Goal: Communication & Community: Answer question/provide support

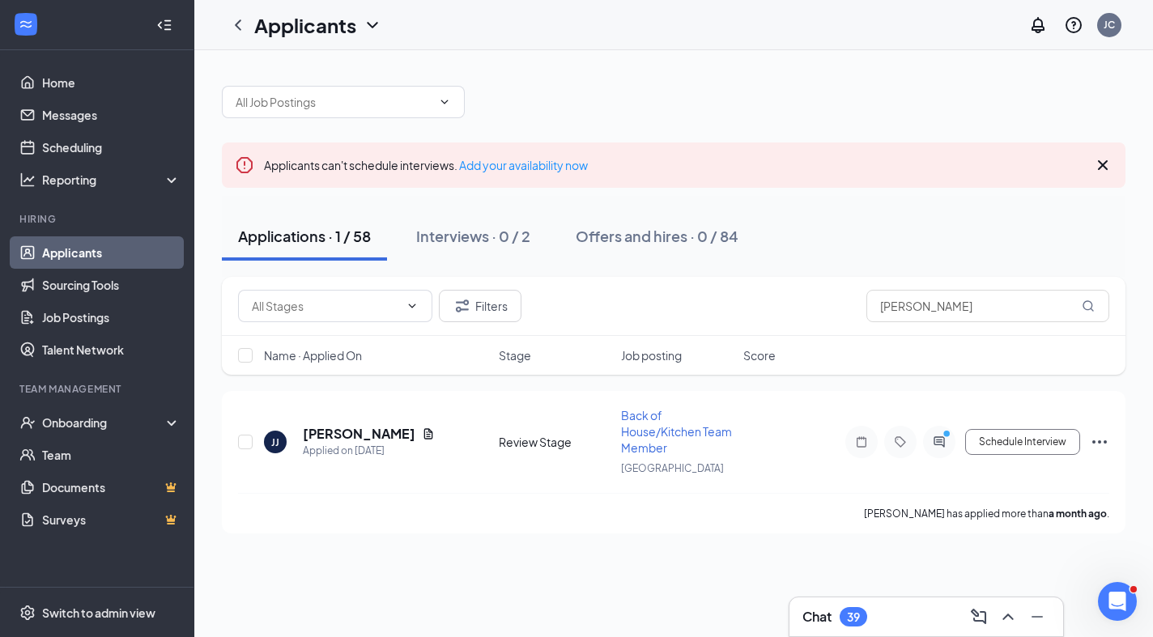
click at [77, 248] on link "Applicants" at bounding box center [111, 253] width 139 height 32
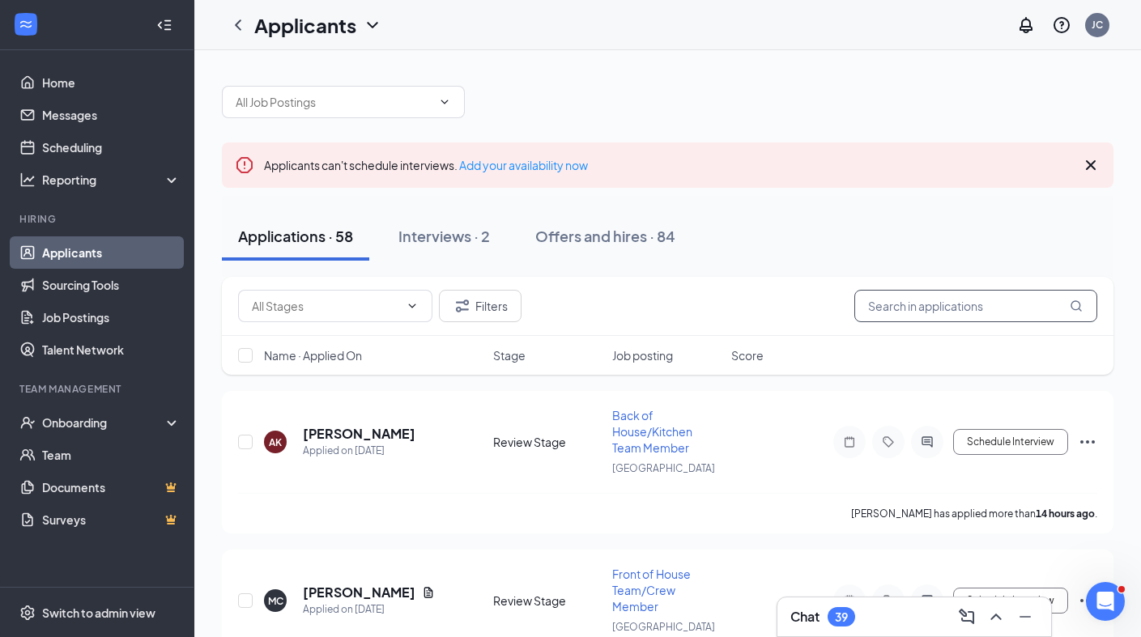
click at [903, 311] on input "[PERSON_NAME]" at bounding box center [976, 306] width 243 height 32
type input "j"
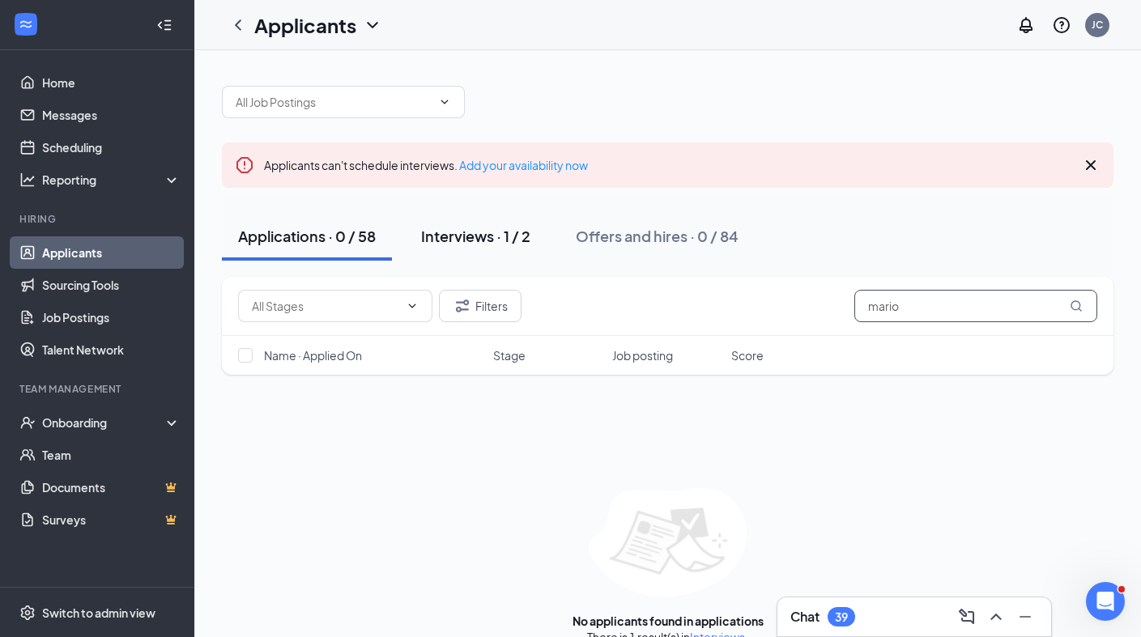
type input "mario"
click at [479, 232] on div "Interviews · 1 / 2" at bounding box center [475, 236] width 109 height 20
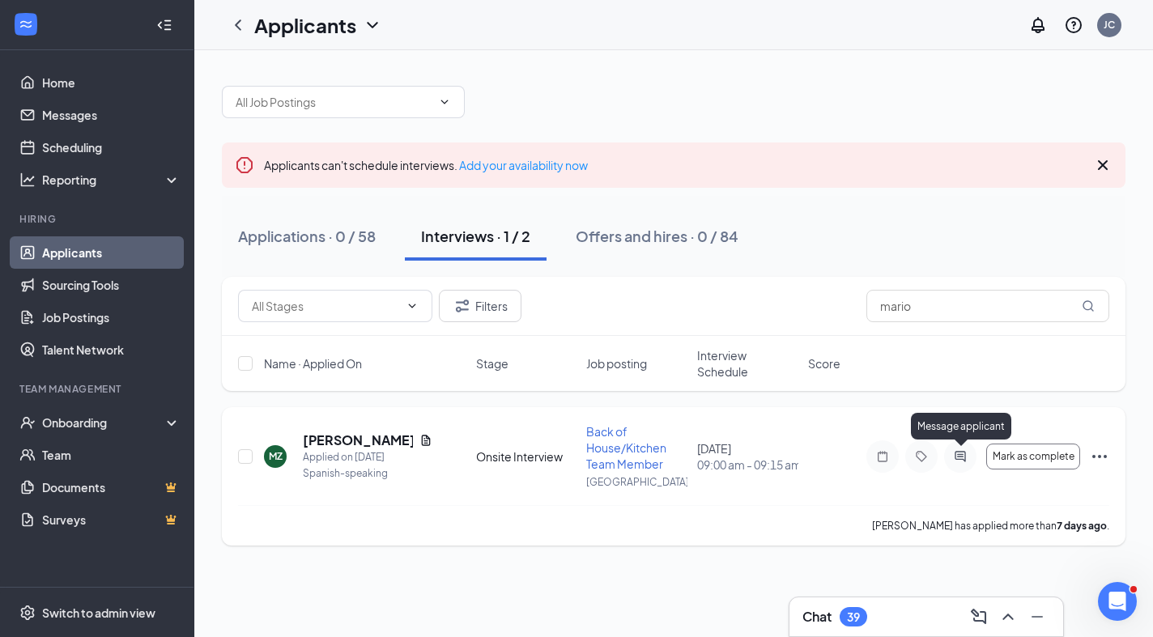
click at [961, 459] on icon "ActiveChat" at bounding box center [960, 456] width 19 height 13
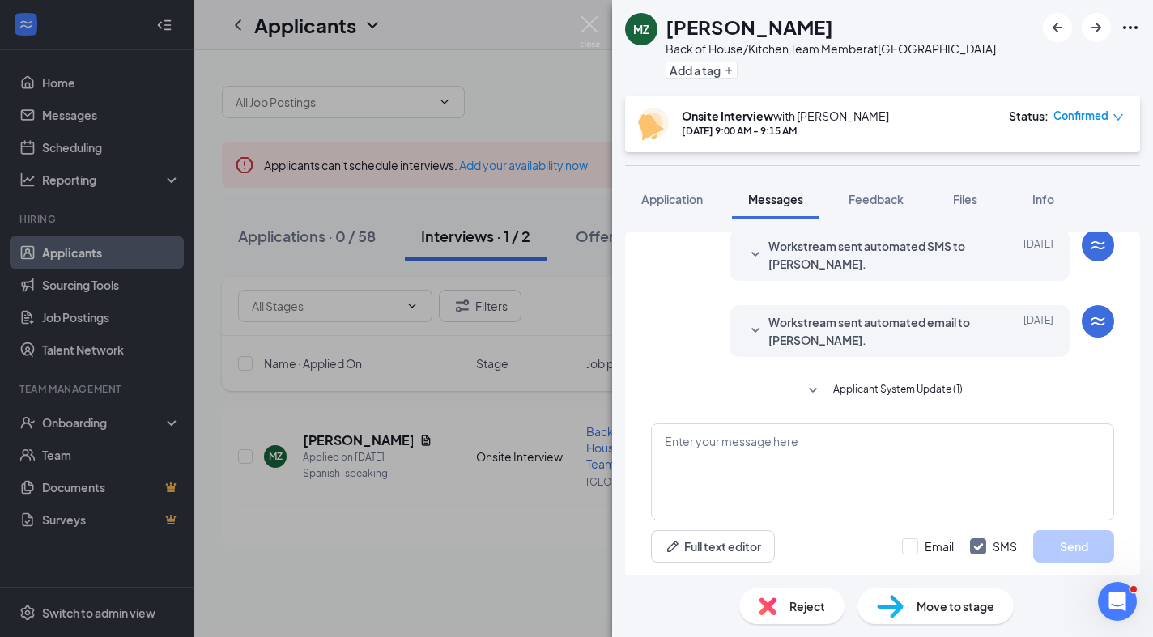
scroll to position [811, 0]
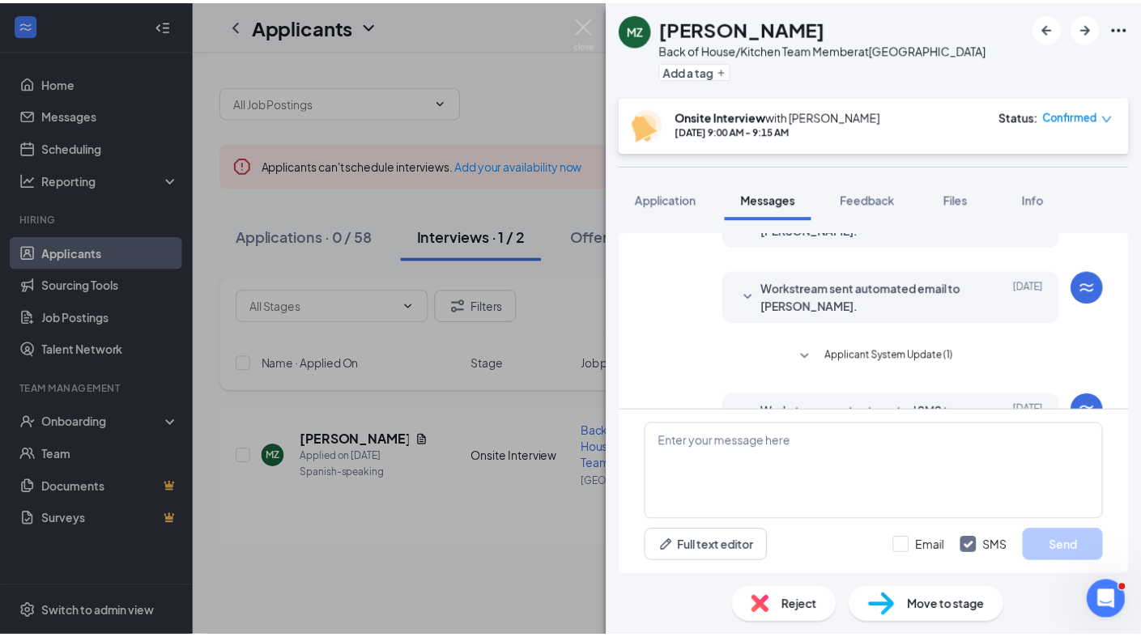
scroll to position [811, 0]
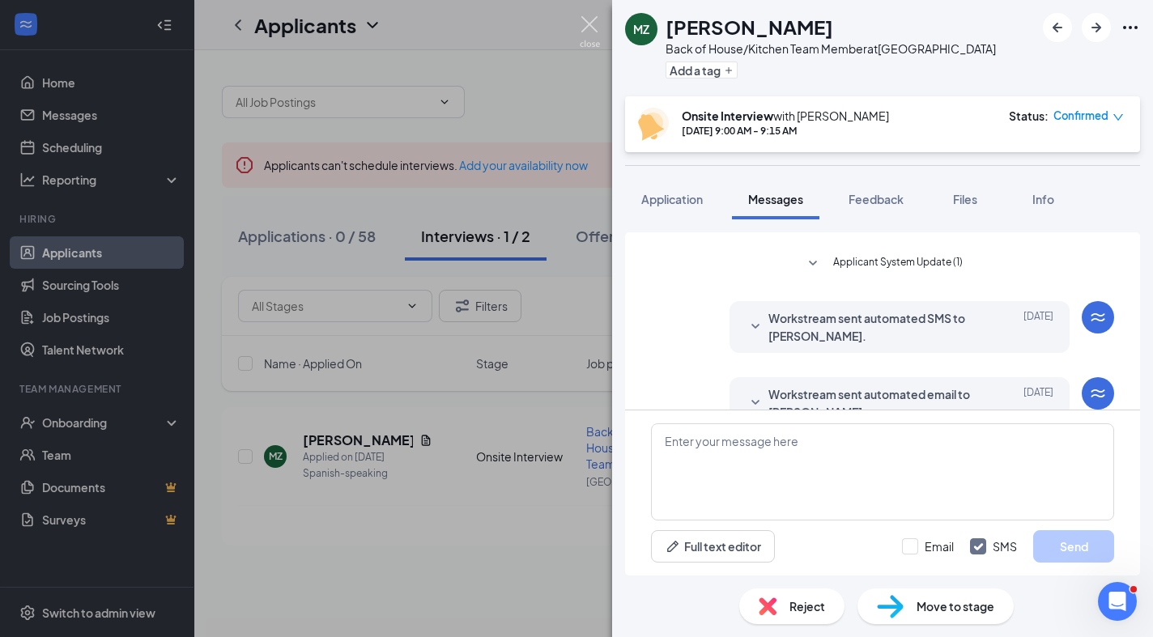
click at [595, 24] on img at bounding box center [590, 32] width 20 height 32
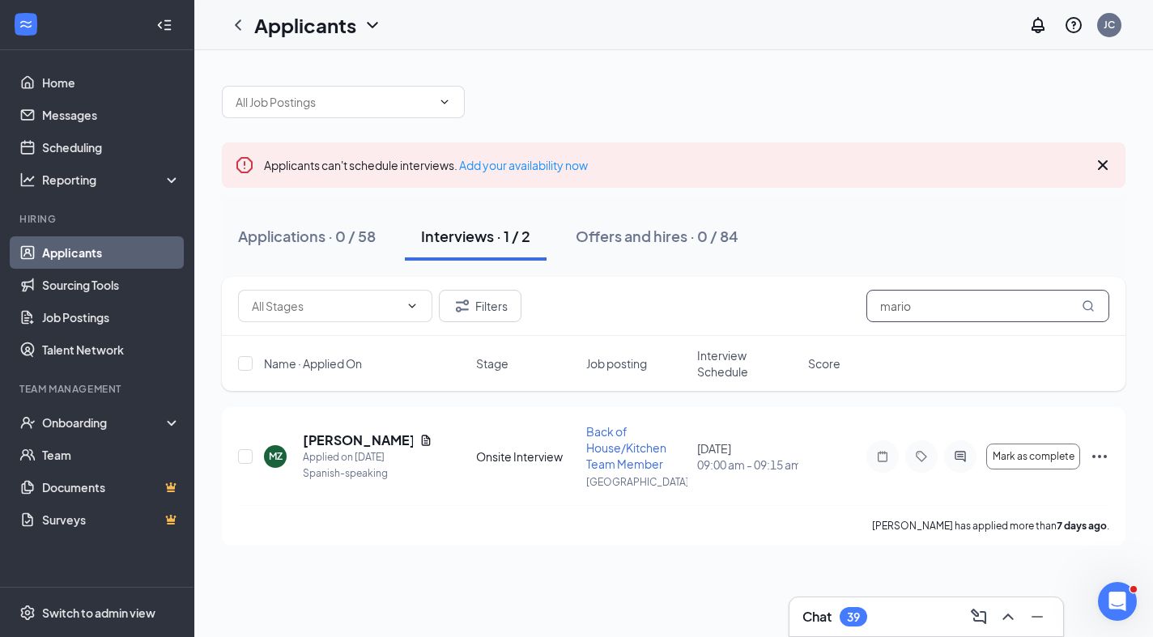
click at [944, 316] on input "mario" at bounding box center [988, 306] width 243 height 32
type input "m"
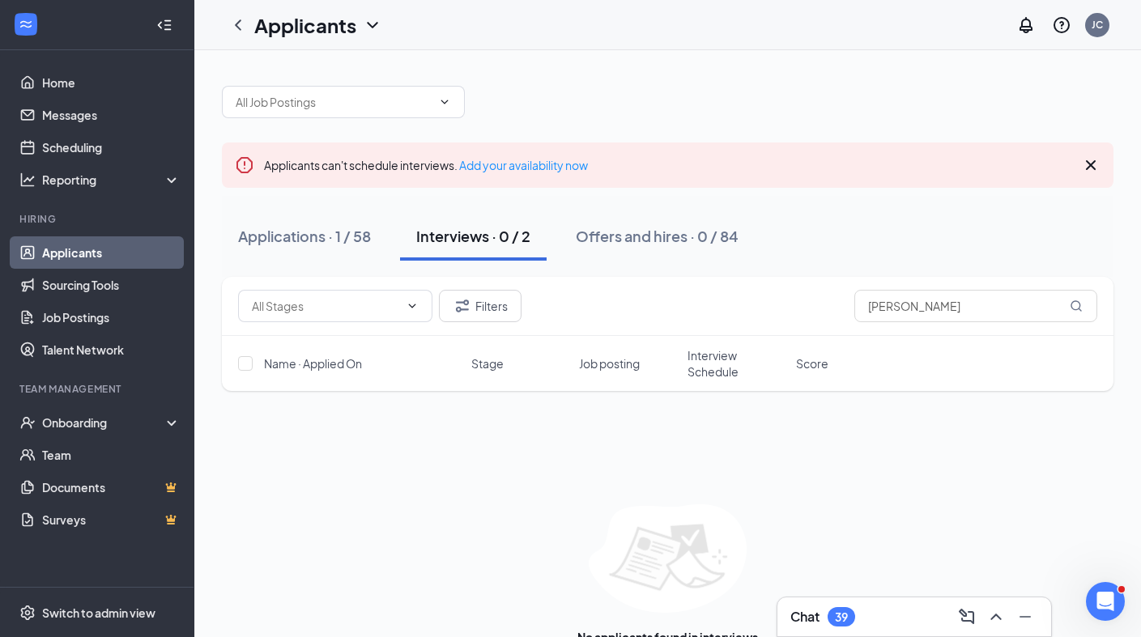
click at [495, 237] on div "Interviews · 0 / 2" at bounding box center [473, 236] width 114 height 20
click at [903, 311] on input "[PERSON_NAME]" at bounding box center [976, 306] width 243 height 32
click at [238, 27] on icon "ChevronLeft" at bounding box center [238, 24] width 6 height 11
click at [923, 313] on input "[PERSON_NAME]" at bounding box center [976, 306] width 243 height 32
type input "j"
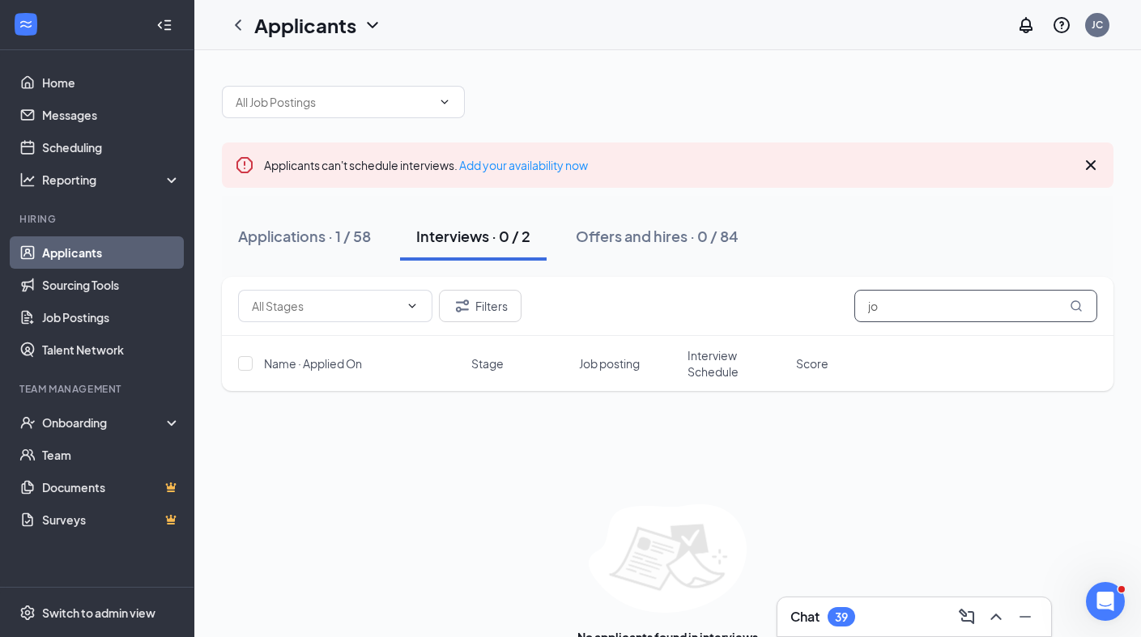
type input "j"
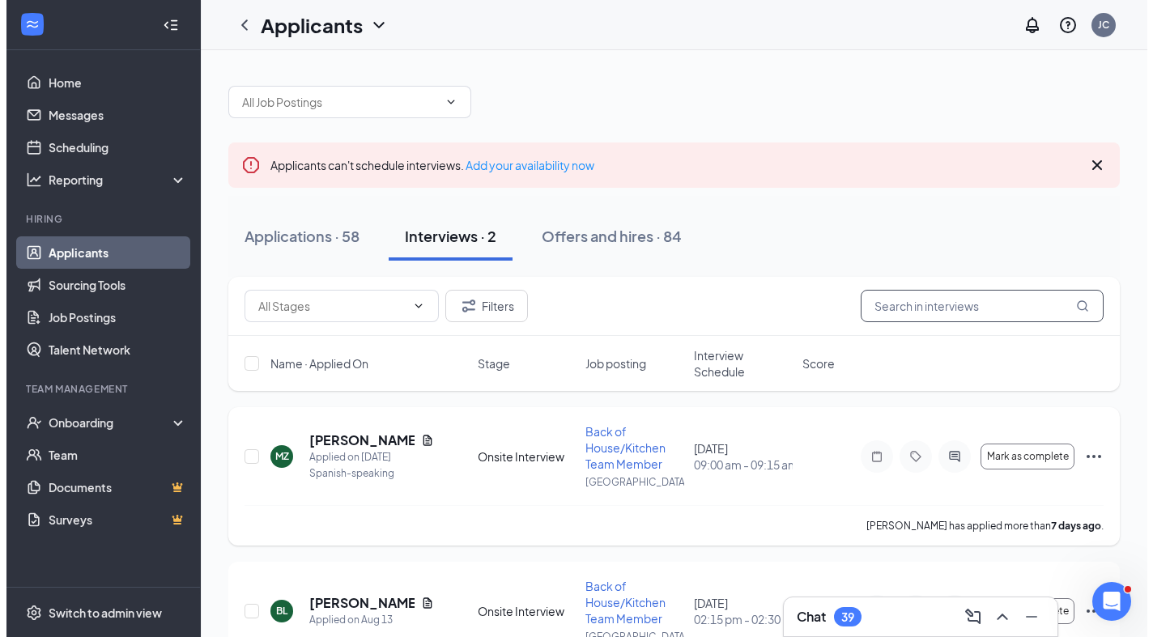
scroll to position [83, 0]
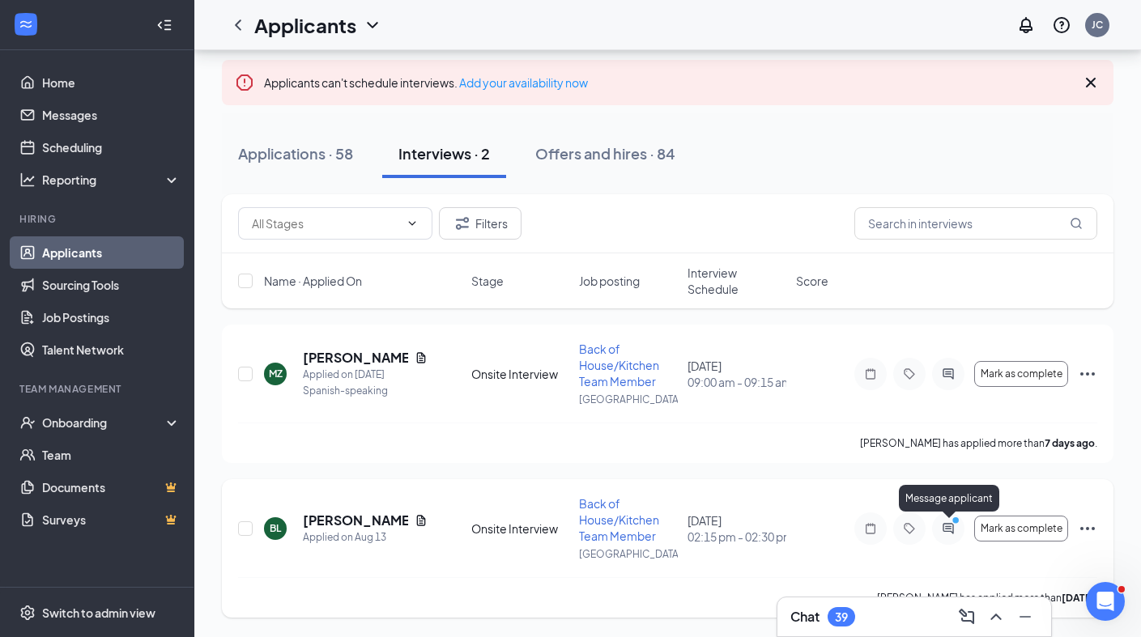
click at [949, 528] on icon "PrimaryDot" at bounding box center [958, 522] width 19 height 13
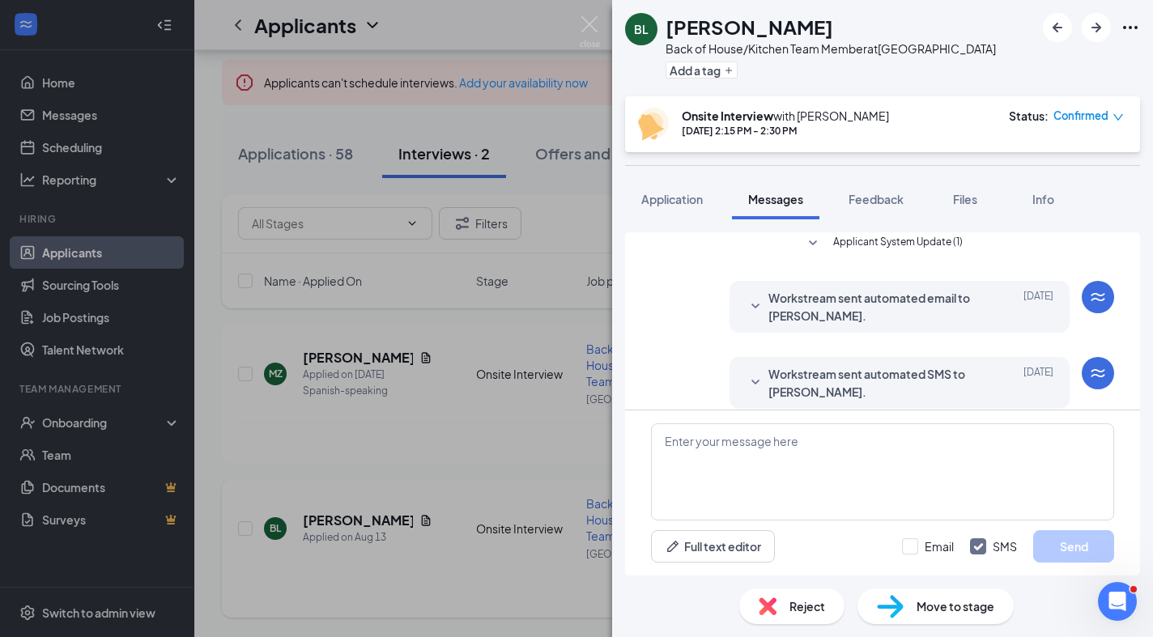
scroll to position [636, 0]
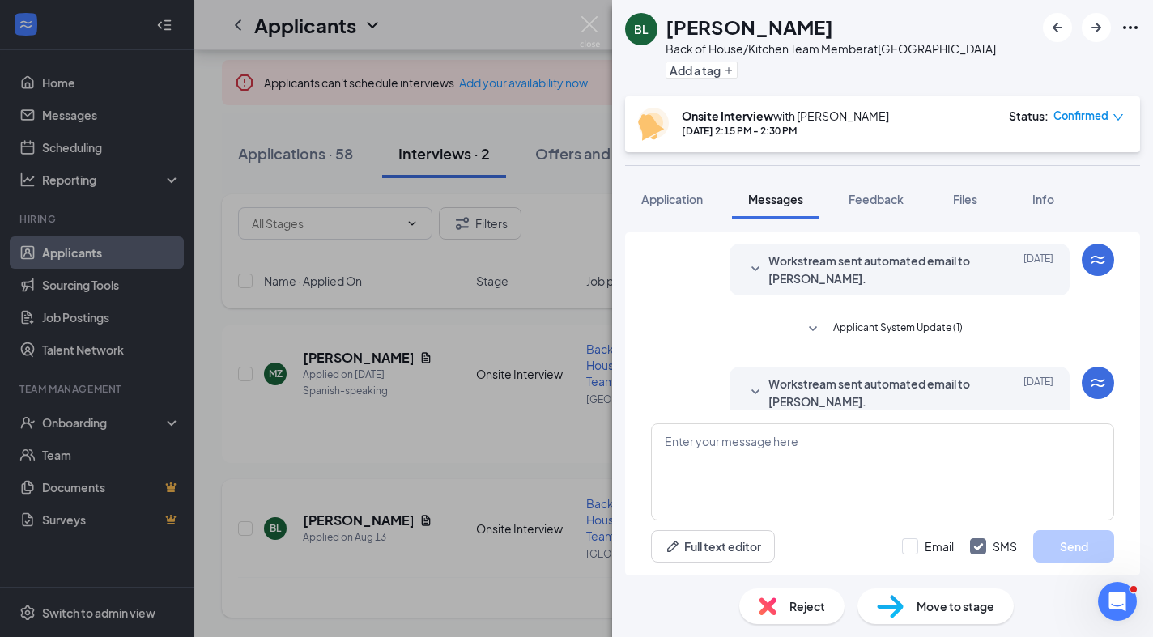
scroll to position [636, 0]
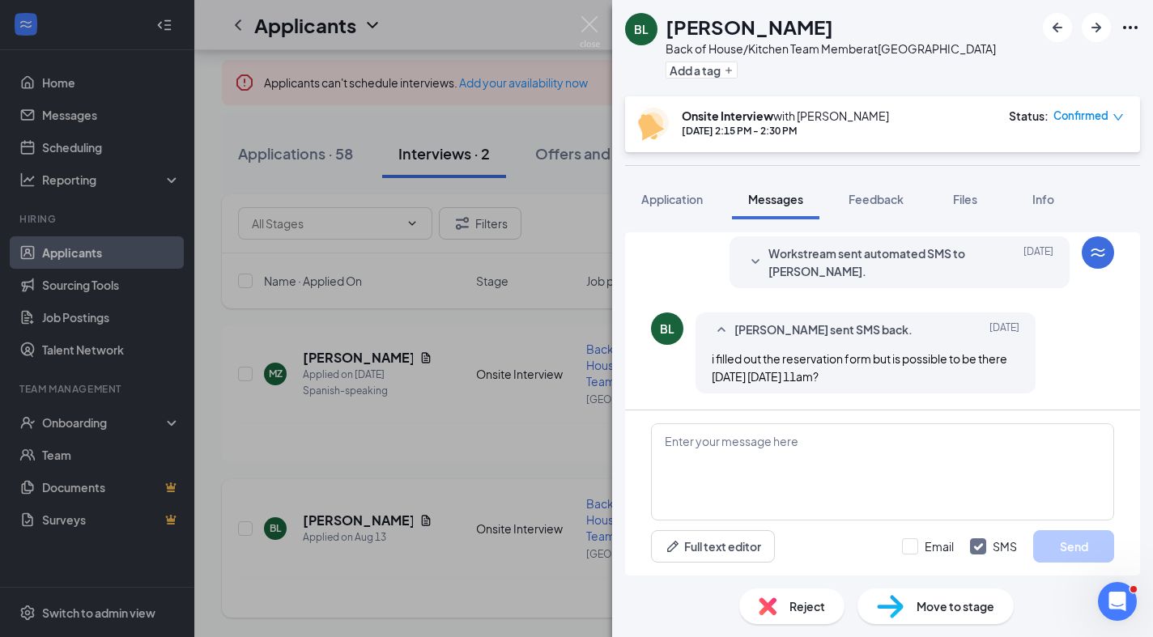
click at [219, 457] on div "[PERSON_NAME] Back of House/Kitchen Team Member at [GEOGRAPHIC_DATA] Add a tag …" at bounding box center [576, 318] width 1153 height 637
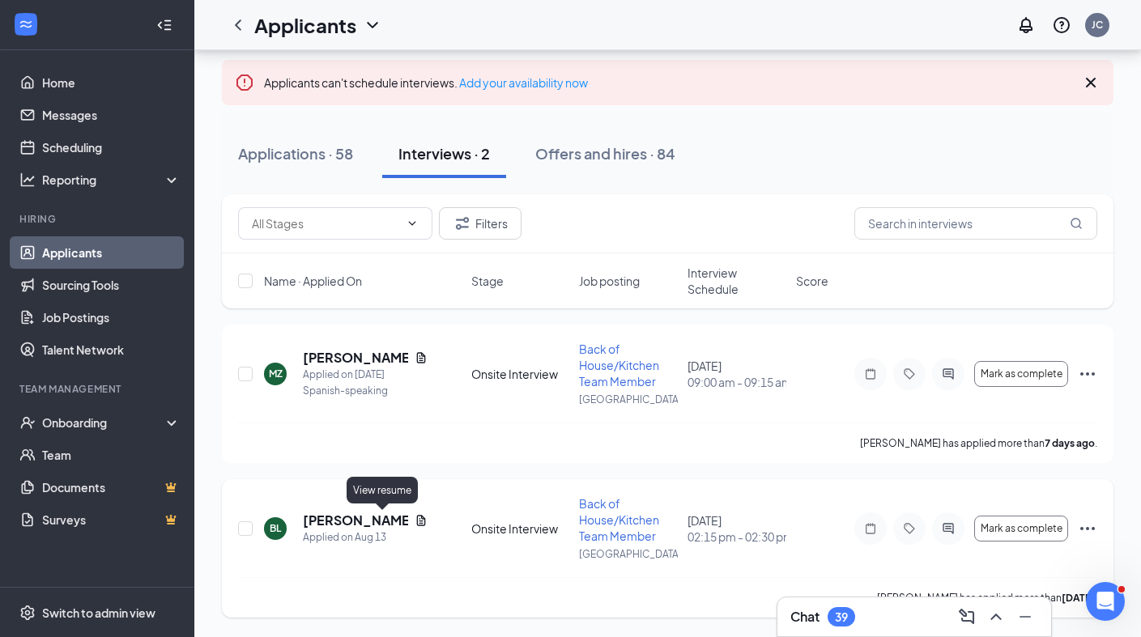
click at [415, 520] on icon "Document" at bounding box center [421, 520] width 13 height 13
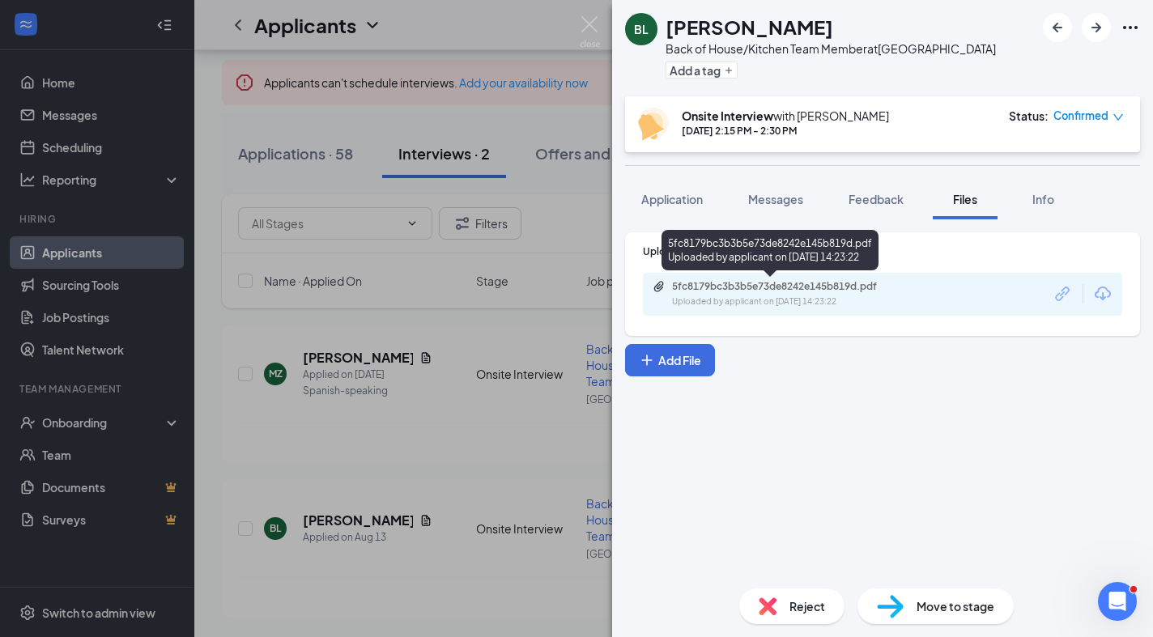
click at [815, 289] on div "5fc8179bc3b3b5e73de8242e145b819d.pdf" at bounding box center [785, 286] width 227 height 13
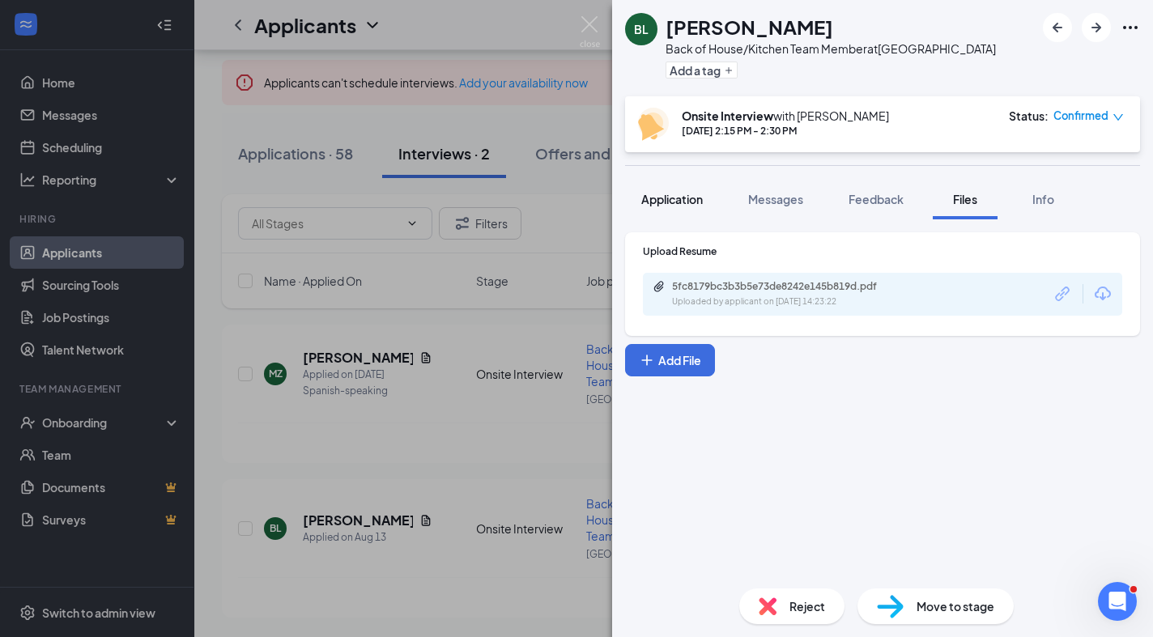
click at [679, 200] on span "Application" at bounding box center [673, 199] width 62 height 15
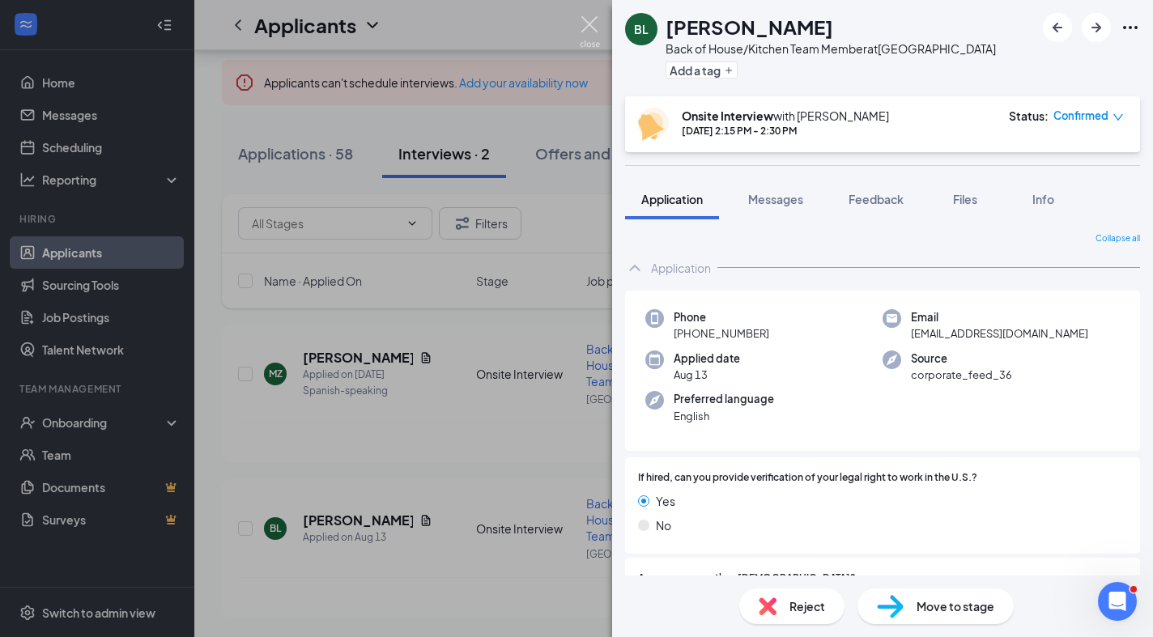
click at [598, 20] on img at bounding box center [590, 32] width 20 height 32
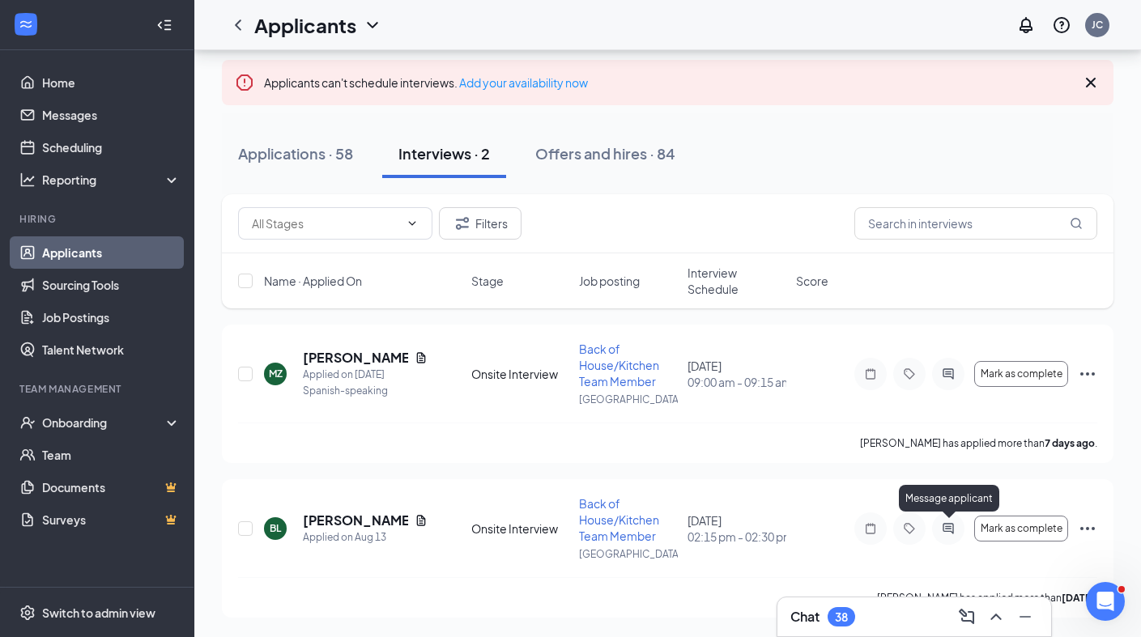
click at [949, 527] on icon "ActiveChat" at bounding box center [948, 528] width 11 height 11
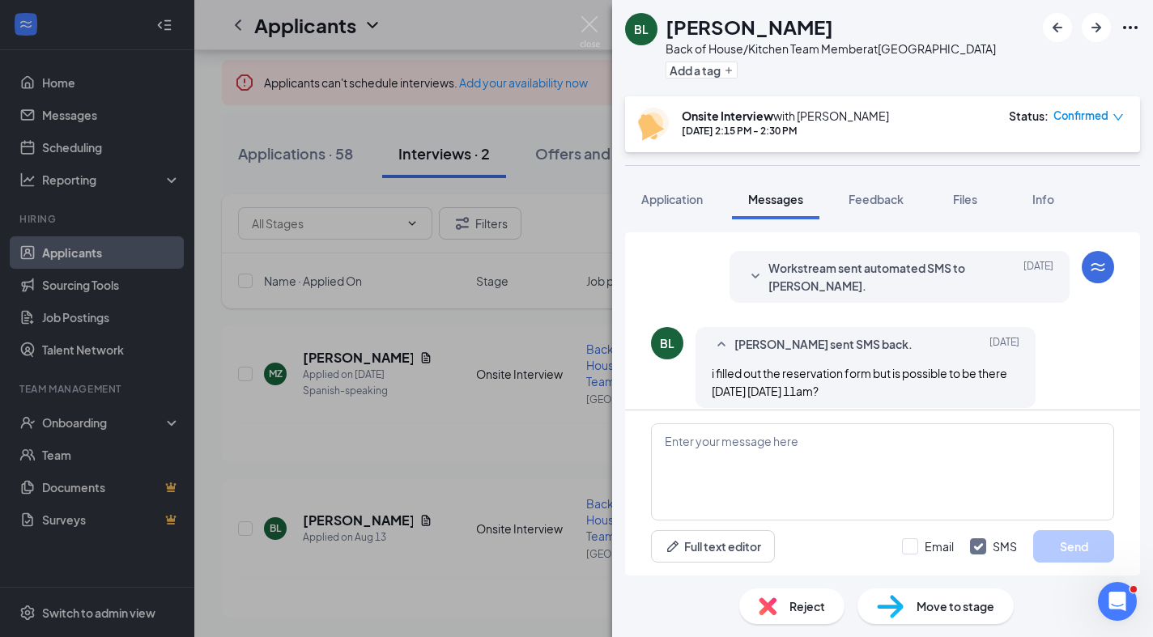
scroll to position [636, 0]
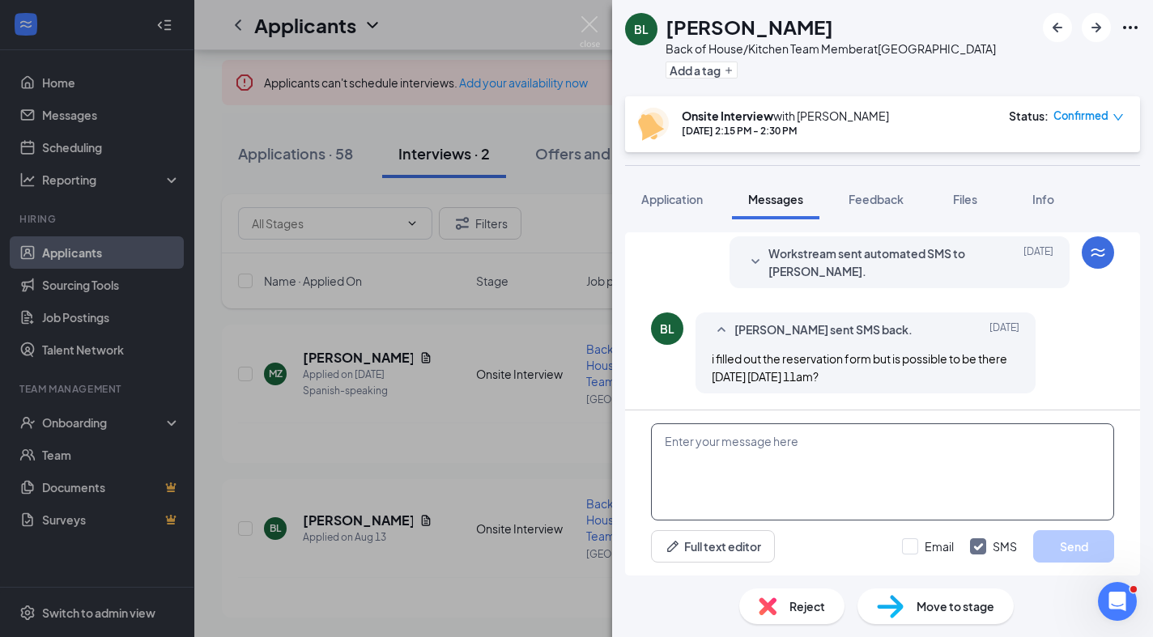
click at [745, 439] on textarea at bounding box center [882, 472] width 463 height 97
type textarea "I"
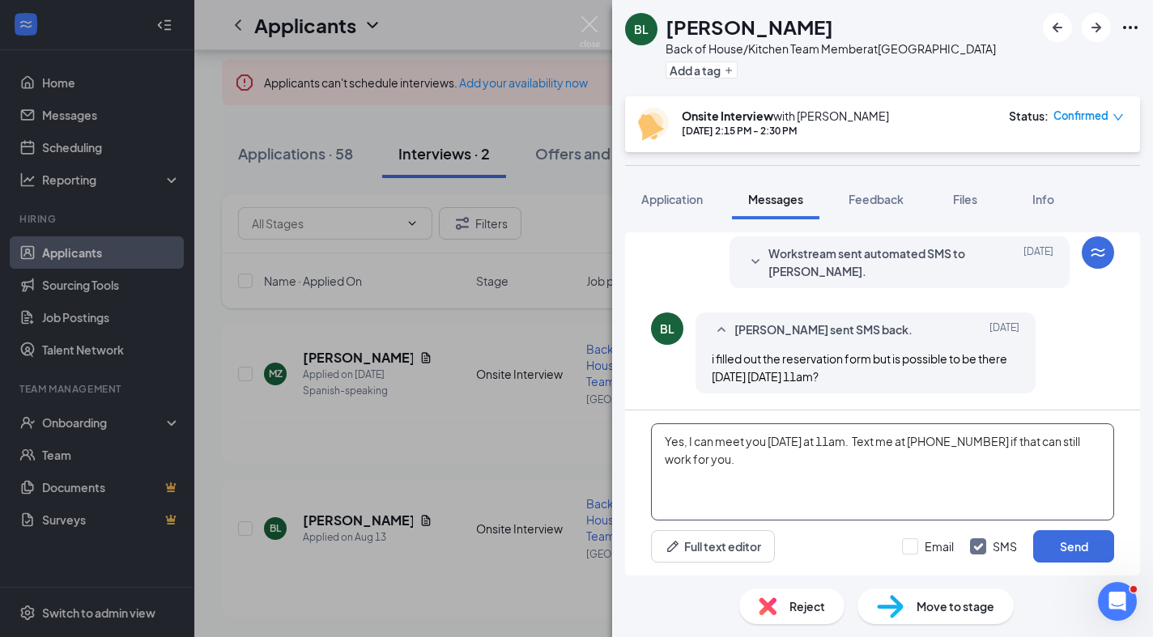
click at [841, 443] on textarea "Yes, I can meet you [DATE] at 11am. Text me at [PHONE_NUMBER] if that can still…" at bounding box center [882, 472] width 463 height 97
type textarea "Yes, I can meet you [DATE] at 11am if you still can. Text me at [PHONE_NUMBER] …"
click at [1073, 556] on button "Send" at bounding box center [1074, 547] width 81 height 32
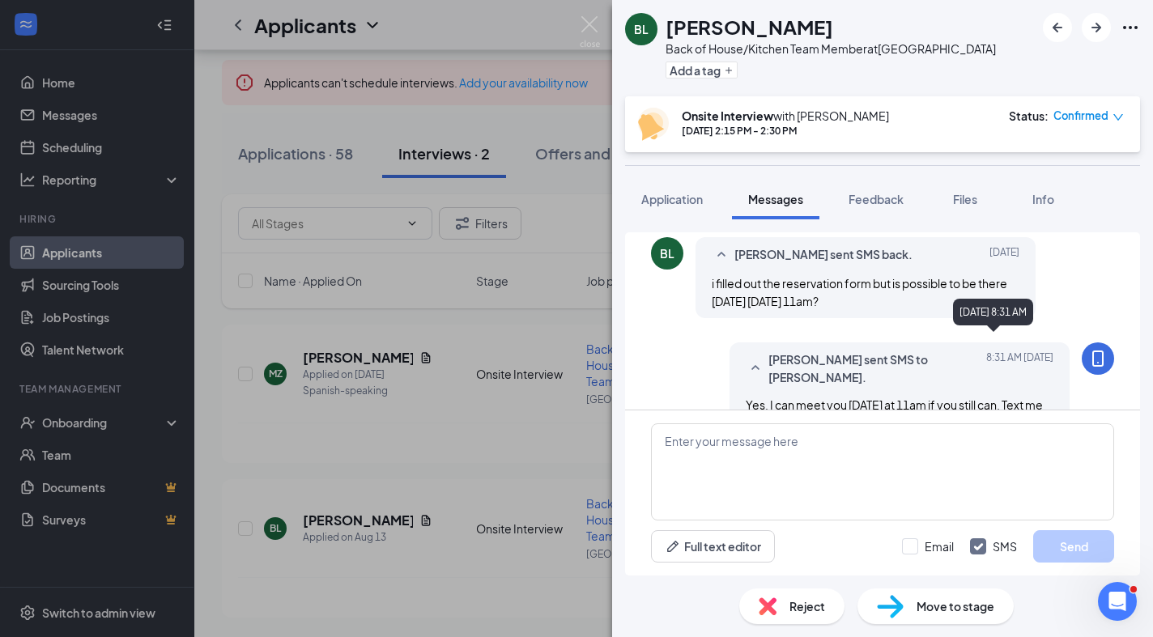
scroll to position [757, 0]
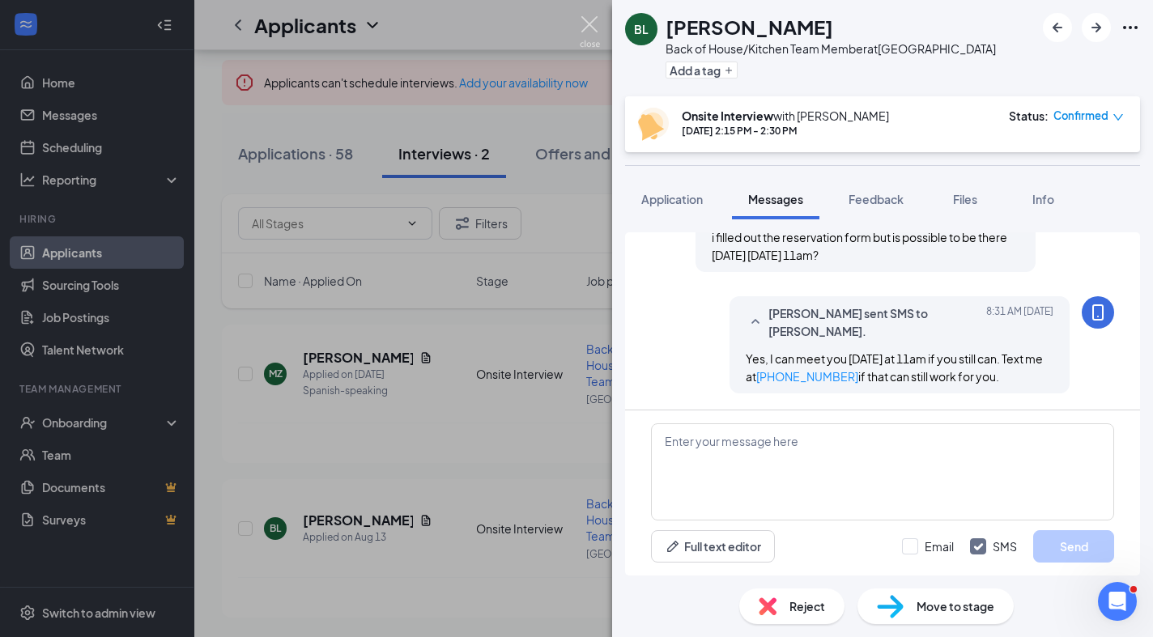
click at [589, 21] on img at bounding box center [590, 32] width 20 height 32
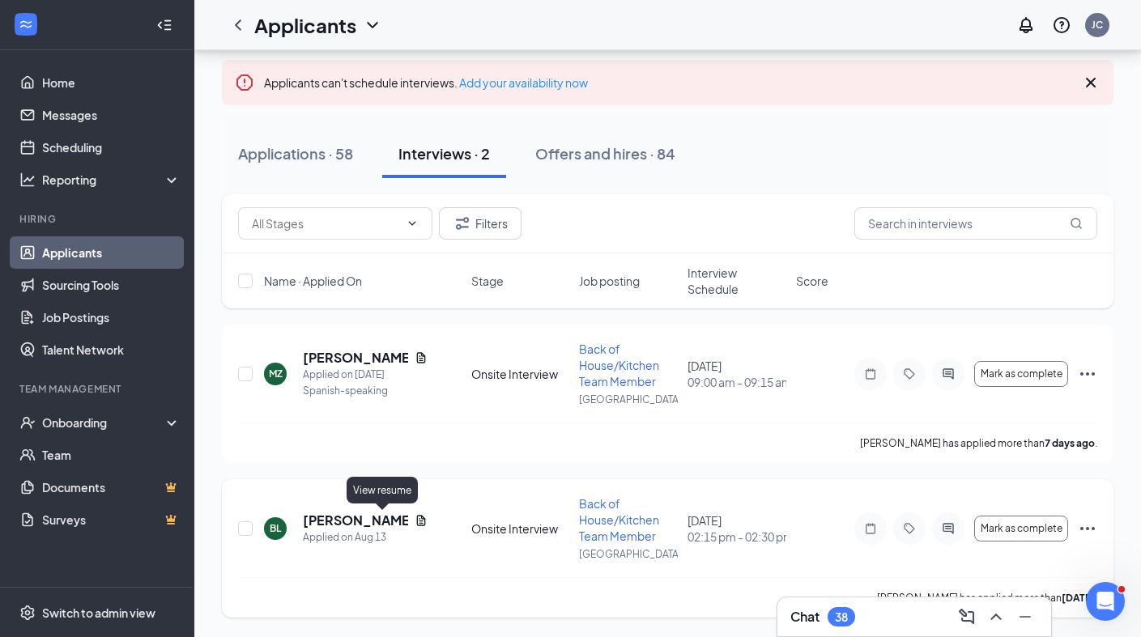
click at [415, 522] on icon "Document" at bounding box center [421, 520] width 13 height 13
